Goal: Task Accomplishment & Management: Use online tool/utility

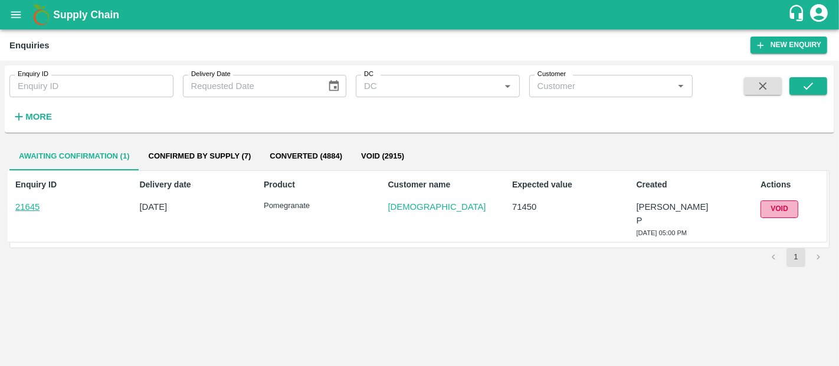
click at [778, 208] on button "Void" at bounding box center [779, 209] width 38 height 17
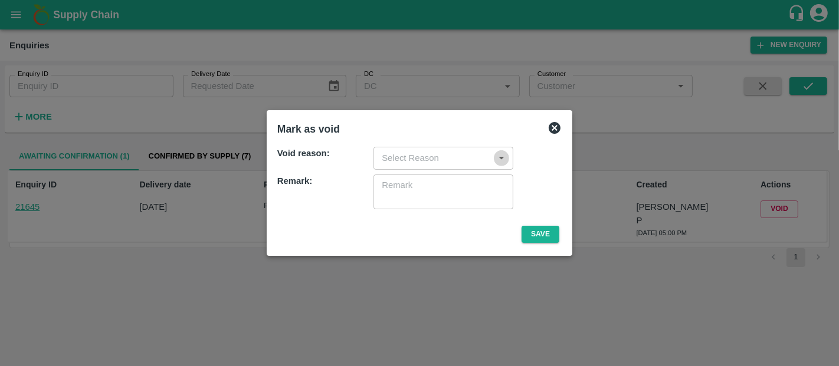
click at [494, 160] on button "Open" at bounding box center [501, 157] width 15 height 15
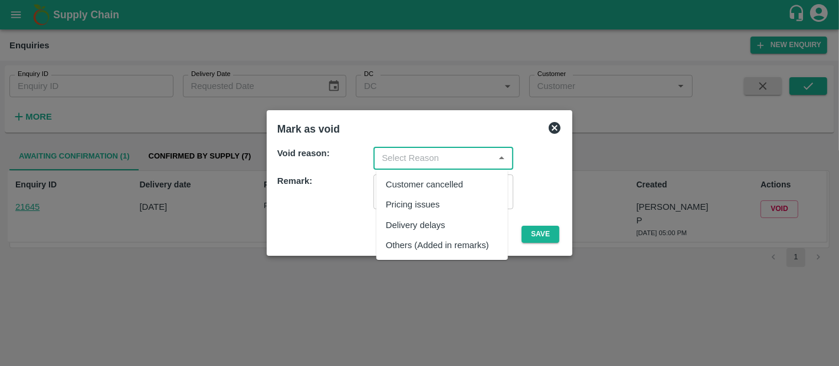
click at [448, 242] on div "Others (Added in remarks)" at bounding box center [437, 245] width 103 height 13
type input "Others (Added in remarks)"
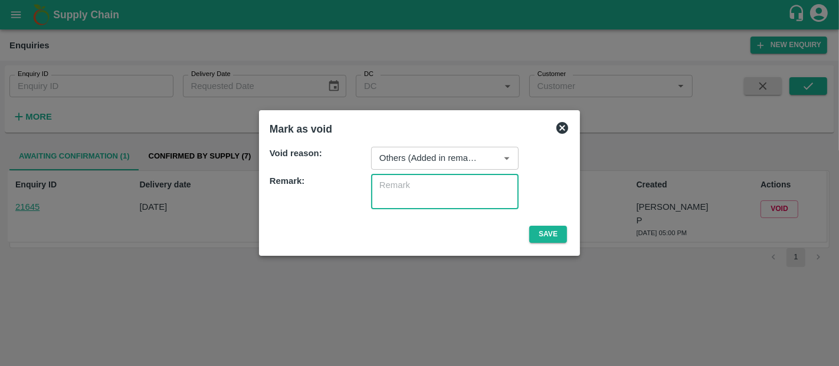
click at [454, 188] on textarea at bounding box center [444, 191] width 131 height 25
type textarea "a"
type textarea "mistake"
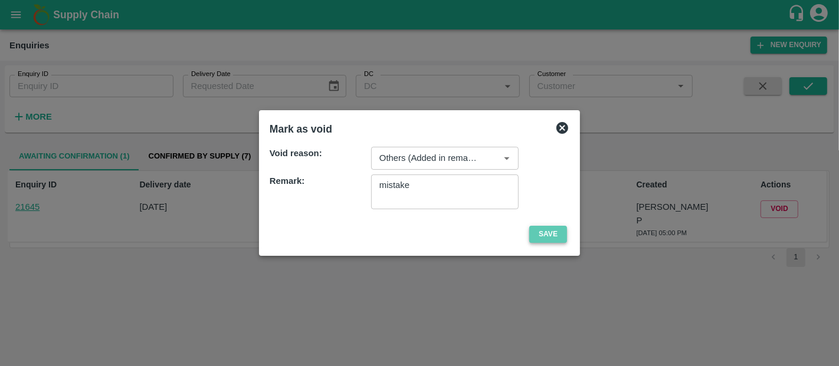
click at [557, 236] on button "Save" at bounding box center [548, 234] width 38 height 17
